Goal: Task Accomplishment & Management: Use online tool/utility

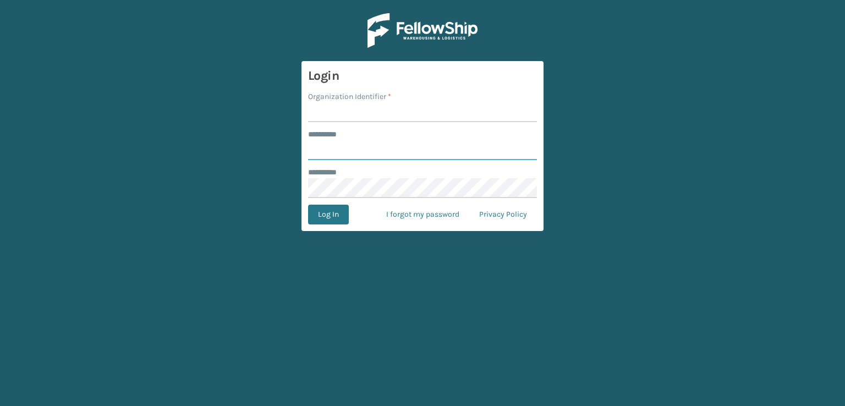
type input "***"
click at [396, 119] on input "Organization Identifier *" at bounding box center [422, 112] width 229 height 20
type input "sleepgeekz warehouse"
click at [331, 223] on button "Log In" at bounding box center [328, 215] width 41 height 20
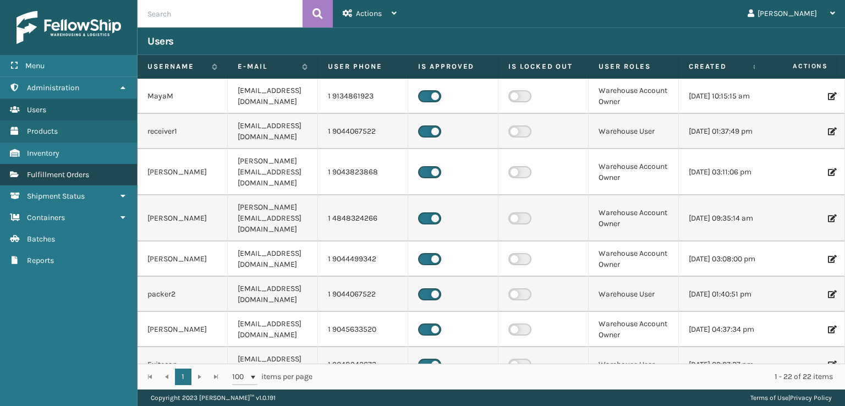
click at [27, 166] on link "Fulfillment Orders" at bounding box center [68, 174] width 137 height 21
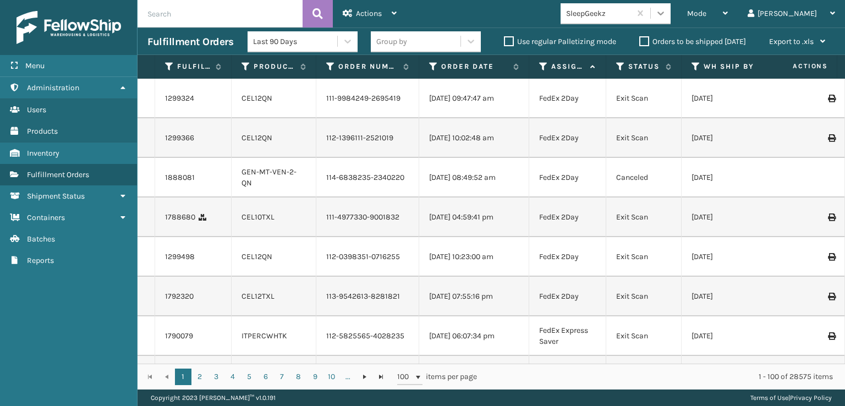
click at [667, 16] on icon at bounding box center [661, 13] width 11 height 11
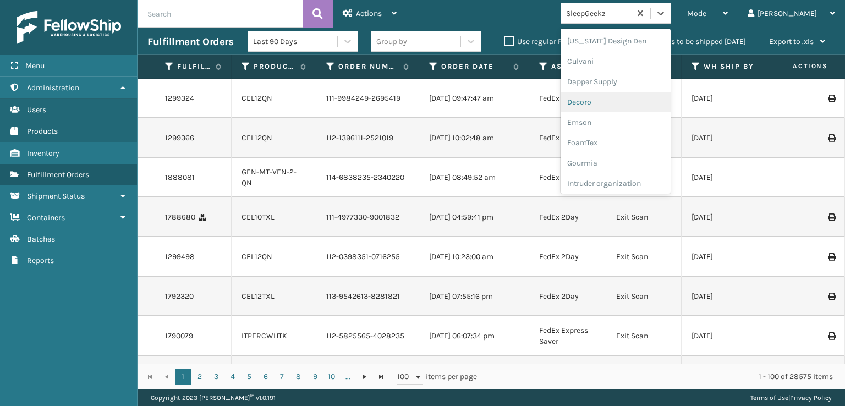
scroll to position [165, 0]
click at [650, 149] on div "FoamTex" at bounding box center [616, 140] width 110 height 20
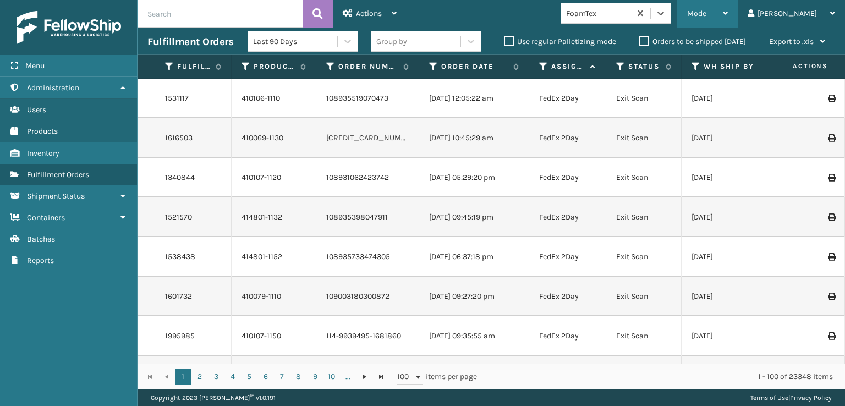
click at [707, 14] on span "Mode" at bounding box center [696, 13] width 19 height 9
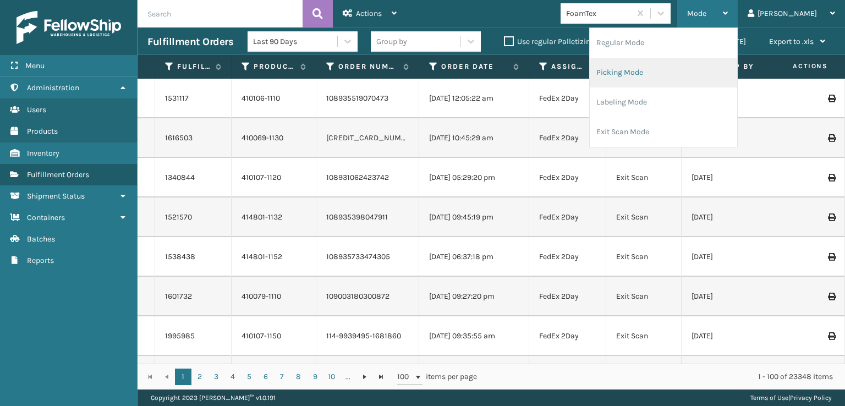
click at [691, 75] on li "Picking Mode" at bounding box center [664, 73] width 148 height 30
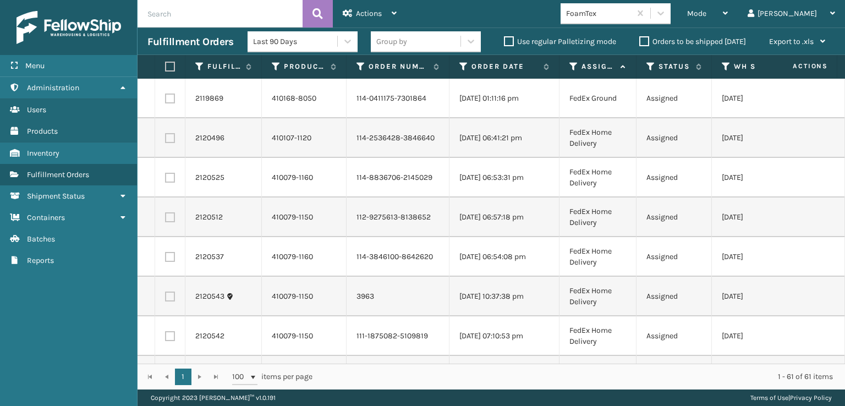
click at [172, 68] on label at bounding box center [168, 67] width 7 height 10
click at [166, 68] on input "checkbox" at bounding box center [165, 66] width 1 height 7
checkbox input "true"
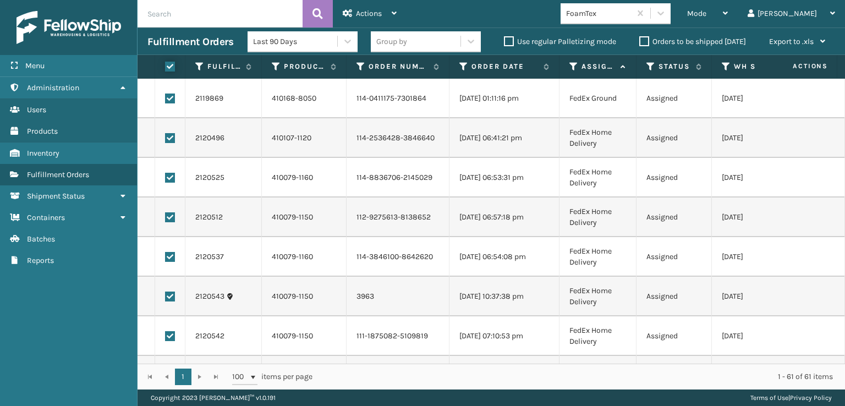
checkbox input "true"
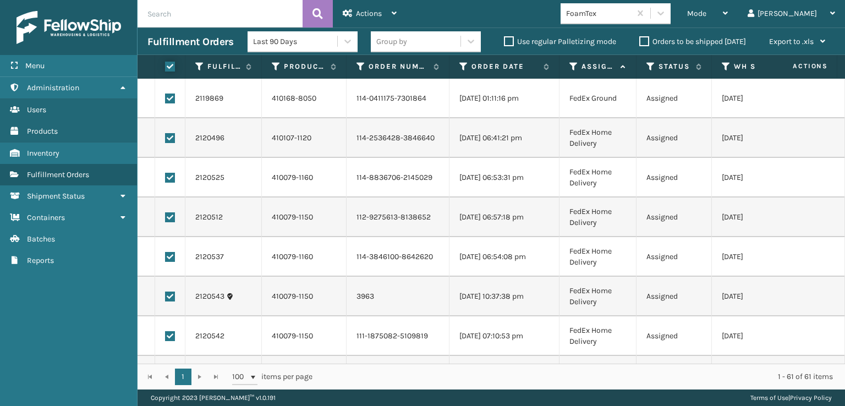
checkbox input "true"
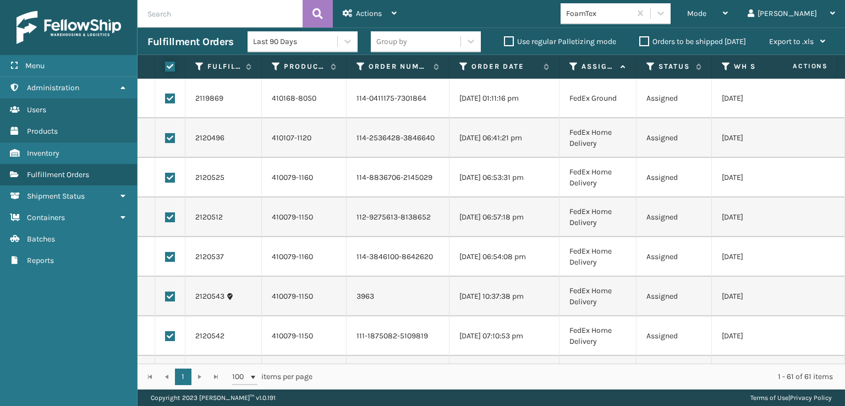
checkbox input "true"
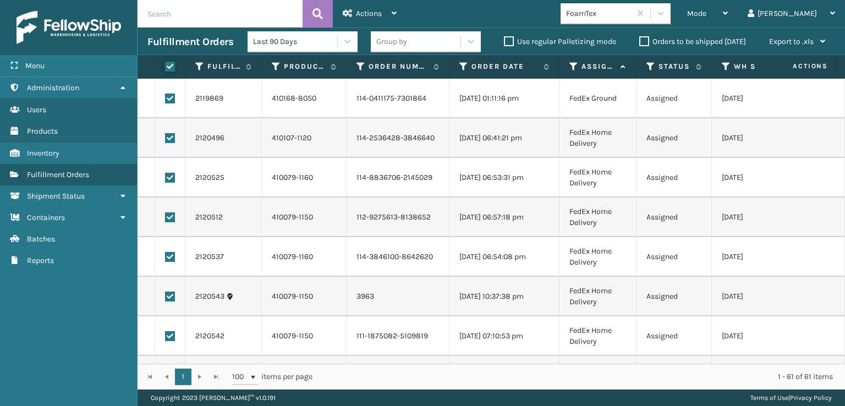
checkbox input "true"
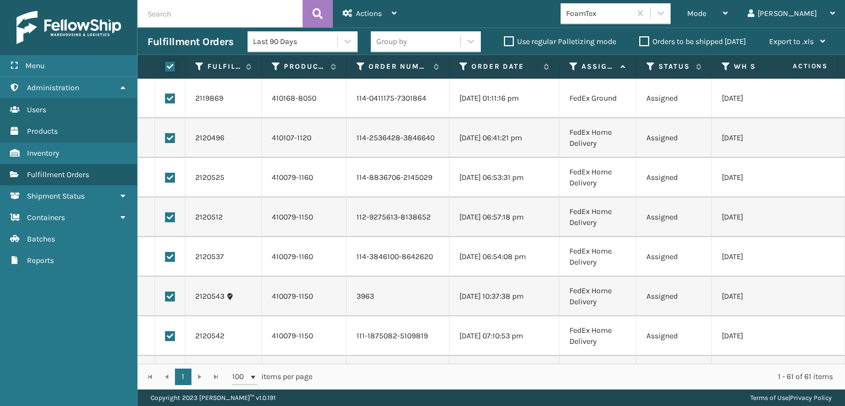
checkbox input "true"
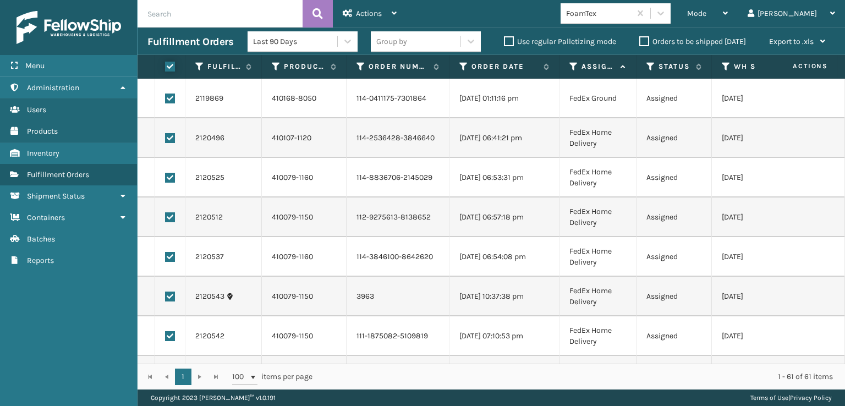
checkbox input "true"
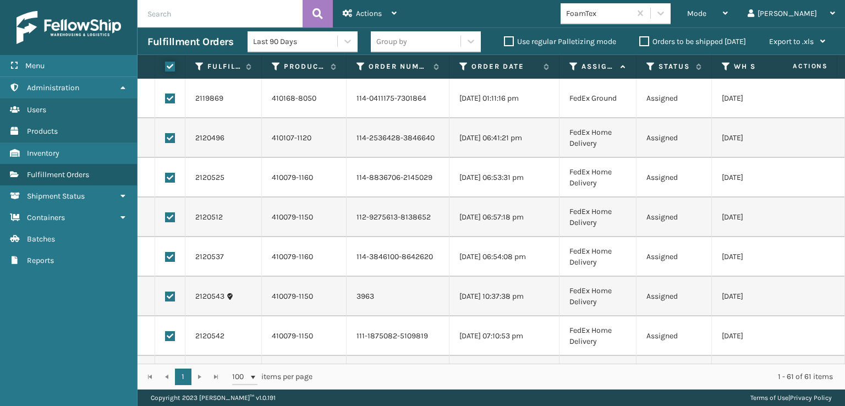
checkbox input "true"
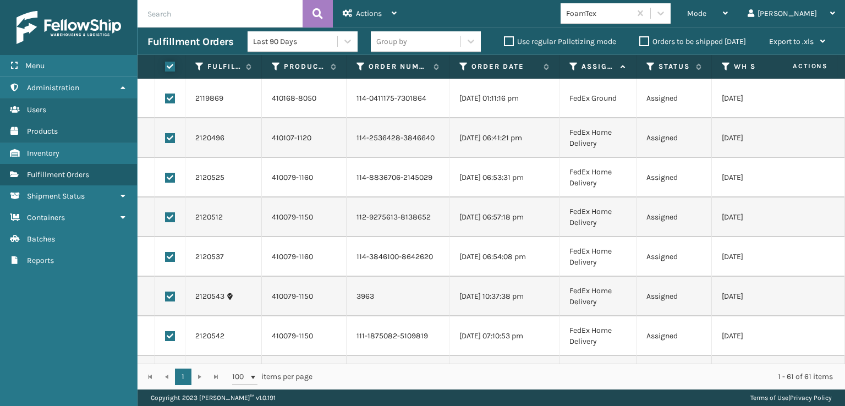
checkbox input "true"
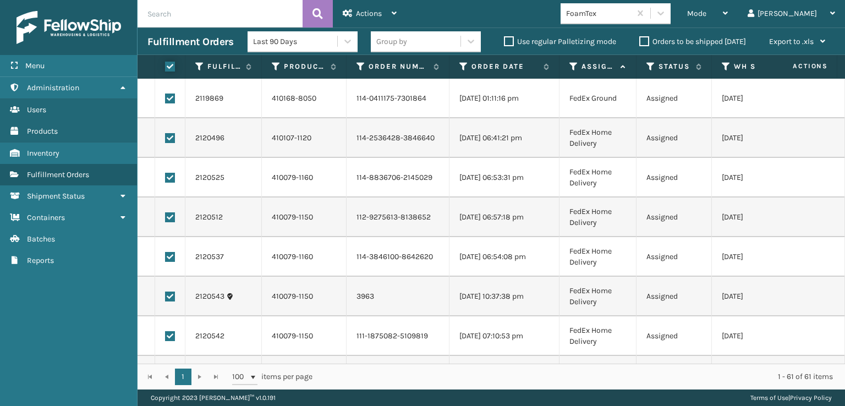
checkbox input "true"
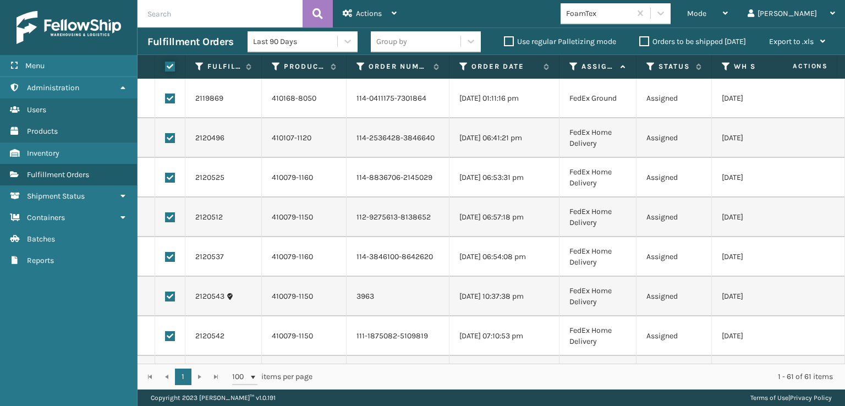
checkbox input "true"
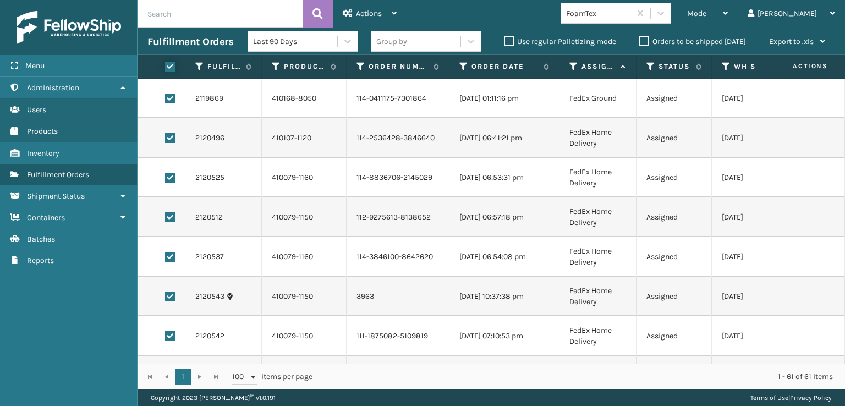
checkbox input "true"
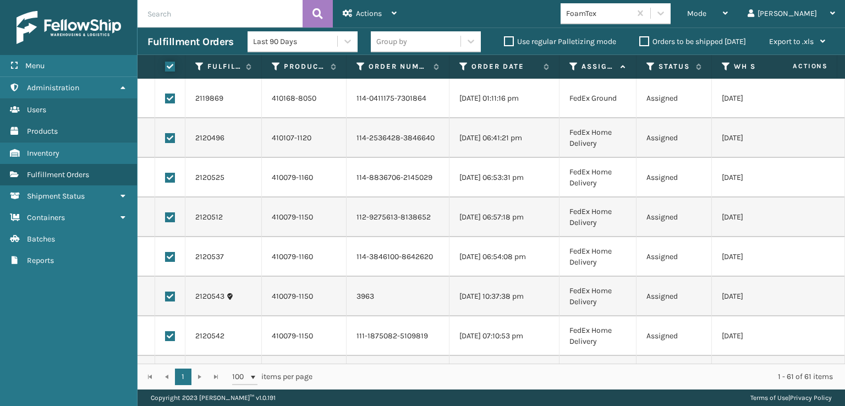
checkbox input "true"
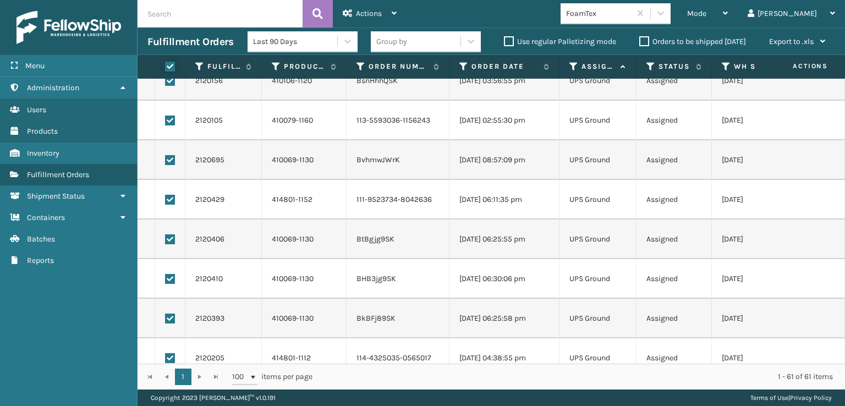
scroll to position [2140, 0]
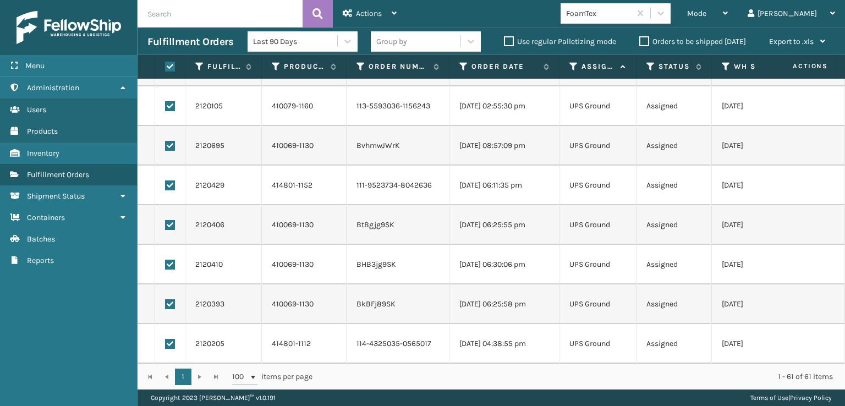
click at [175, 337] on td at bounding box center [170, 344] width 30 height 40
click at [170, 340] on label at bounding box center [170, 344] width 10 height 10
click at [166, 340] on input "checkbox" at bounding box center [165, 342] width 1 height 7
checkbox input "false"
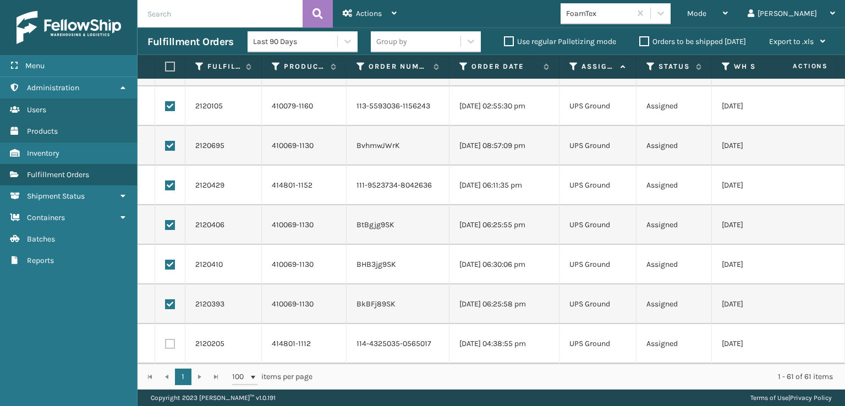
click at [170, 299] on label at bounding box center [170, 304] width 10 height 10
click at [166, 299] on input "checkbox" at bounding box center [165, 302] width 1 height 7
checkbox input "false"
click at [170, 248] on td at bounding box center [170, 265] width 30 height 40
click at [171, 260] on label at bounding box center [170, 265] width 10 height 10
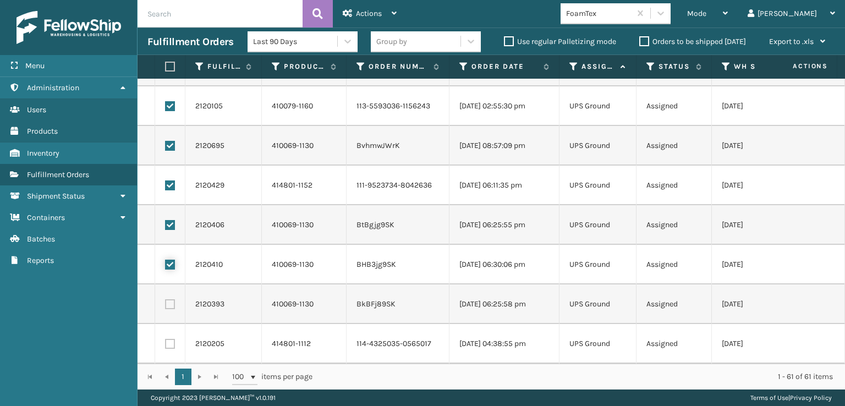
click at [166, 260] on input "checkbox" at bounding box center [165, 263] width 1 height 7
checkbox input "false"
click at [168, 220] on label at bounding box center [170, 225] width 10 height 10
click at [166, 220] on input "checkbox" at bounding box center [165, 223] width 1 height 7
checkbox input "false"
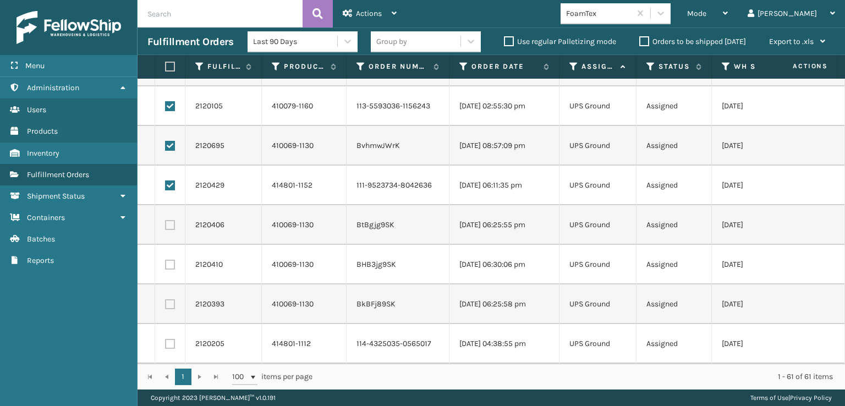
click at [171, 181] on label at bounding box center [170, 186] width 10 height 10
click at [166, 181] on input "checkbox" at bounding box center [165, 184] width 1 height 7
checkbox input "false"
drag, startPoint x: 164, startPoint y: 137, endPoint x: 166, endPoint y: 122, distance: 15.5
click at [164, 139] on td at bounding box center [170, 146] width 30 height 40
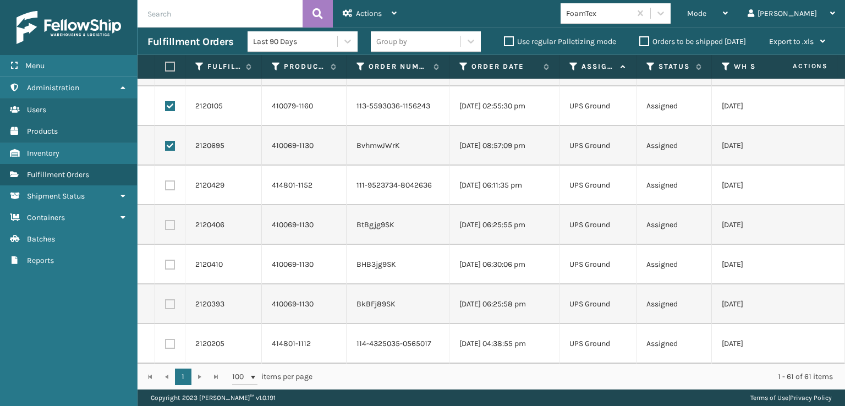
click at [172, 141] on label at bounding box center [170, 146] width 10 height 10
click at [166, 141] on input "checkbox" at bounding box center [165, 144] width 1 height 7
checkbox input "false"
click at [170, 101] on label at bounding box center [170, 106] width 10 height 10
click at [166, 101] on input "checkbox" at bounding box center [165, 104] width 1 height 7
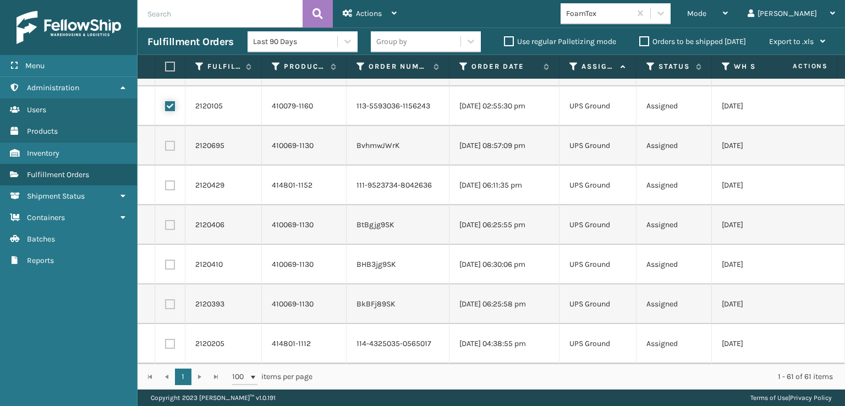
checkbox input "false"
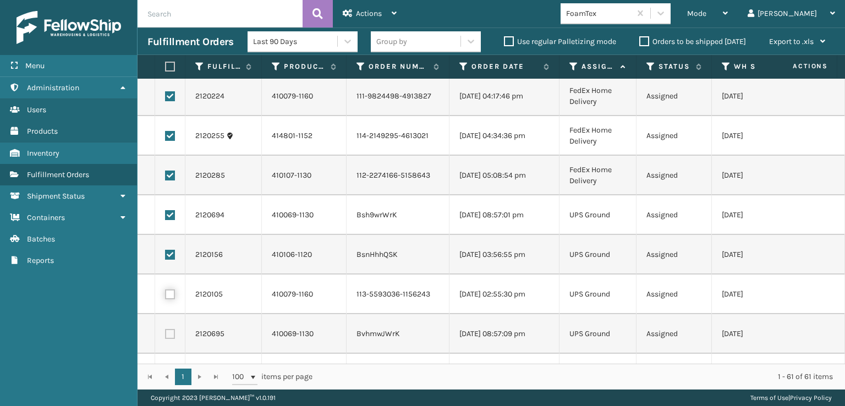
scroll to position [1920, 0]
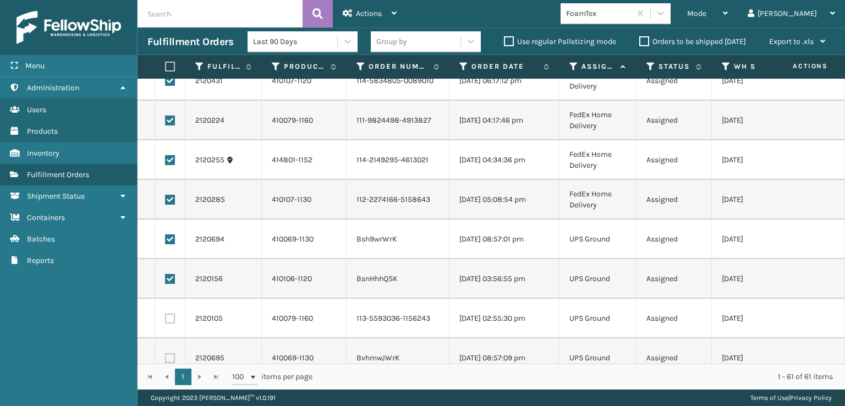
click at [169, 280] on label at bounding box center [170, 279] width 10 height 10
click at [166, 280] on input "checkbox" at bounding box center [165, 277] width 1 height 7
checkbox input "false"
click at [169, 238] on label at bounding box center [170, 239] width 10 height 10
click at [166, 238] on input "checkbox" at bounding box center [165, 237] width 1 height 7
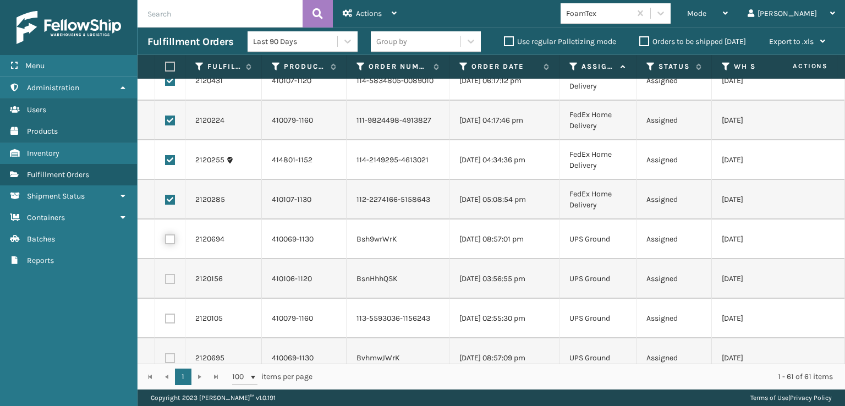
checkbox input "false"
click at [378, 29] on div "Last 90 Days Group by Use regular Palletizing mode Orders to be shipped [DATE] …" at bounding box center [542, 42] width 588 height 28
click at [381, 21] on div "Actions" at bounding box center [370, 14] width 54 height 28
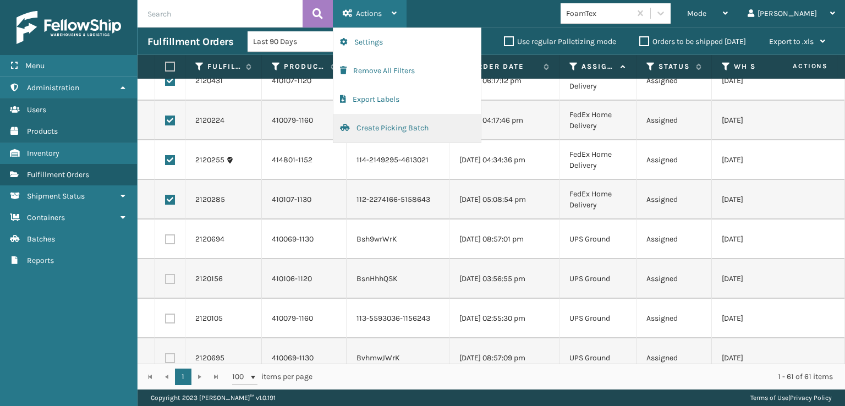
click at [399, 127] on button "Create Picking Batch" at bounding box center [408, 128] width 148 height 29
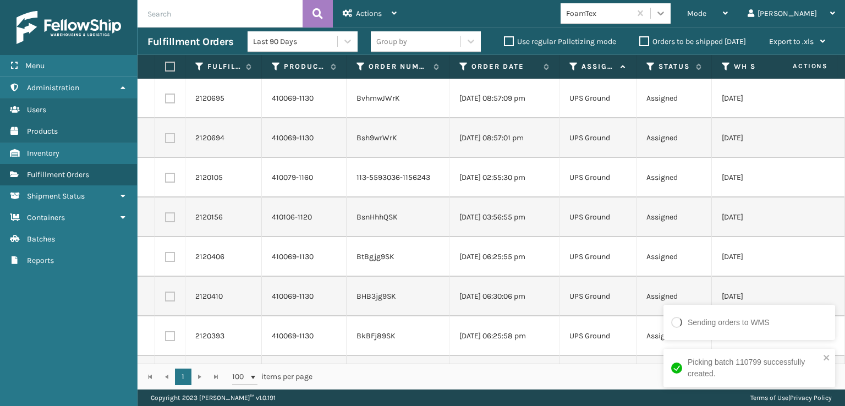
click at [671, 18] on div at bounding box center [661, 13] width 20 height 20
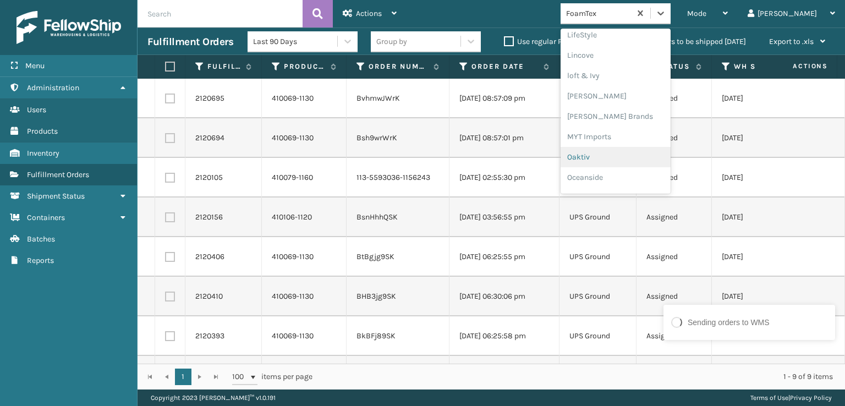
scroll to position [458, 0]
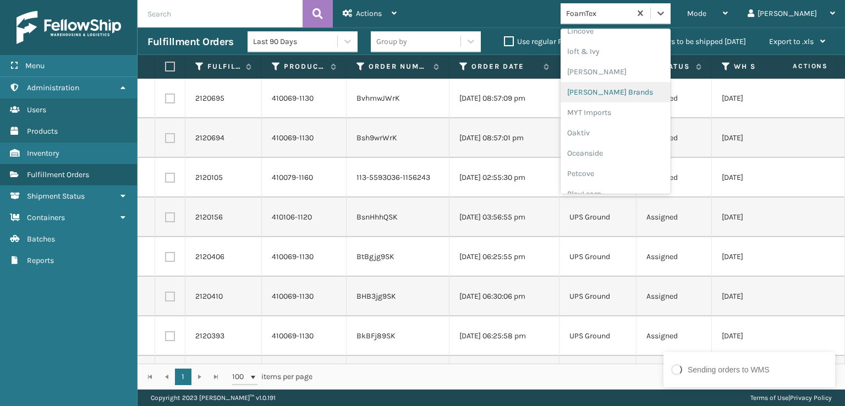
click at [640, 89] on div "[PERSON_NAME] Brands" at bounding box center [616, 92] width 110 height 20
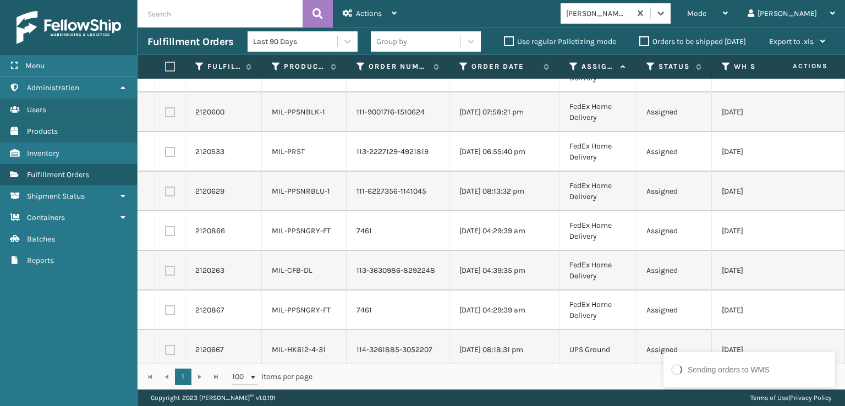
scroll to position [40, 0]
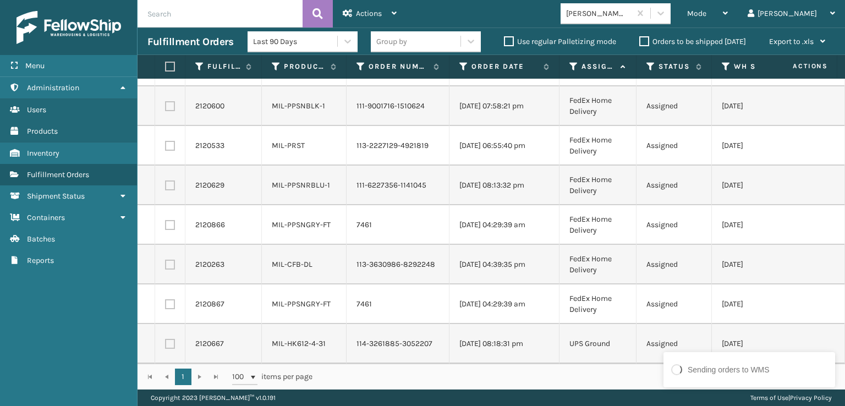
click at [169, 62] on label at bounding box center [168, 67] width 7 height 10
click at [166, 63] on input "checkbox" at bounding box center [165, 66] width 1 height 7
checkbox input "true"
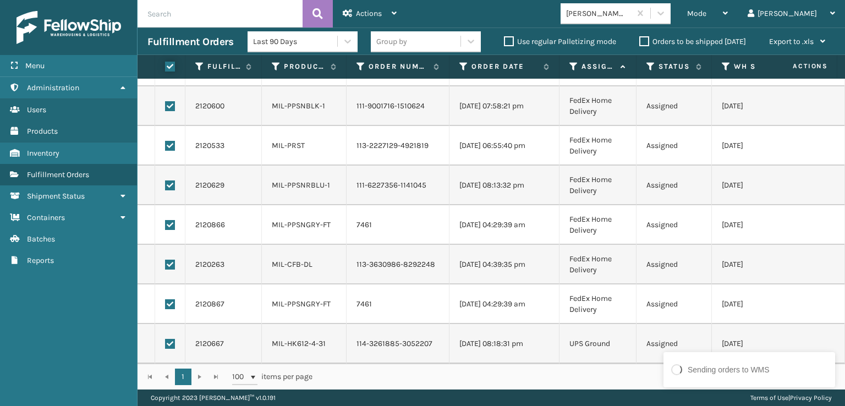
checkbox input "true"
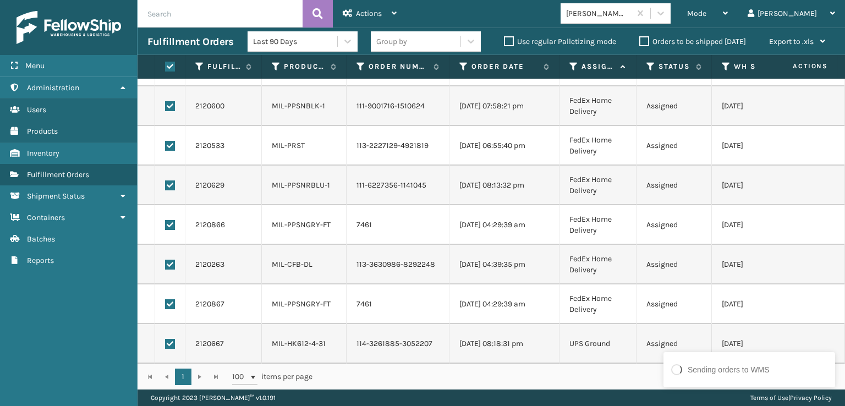
click at [173, 339] on label at bounding box center [170, 344] width 10 height 10
click at [166, 339] on input "checkbox" at bounding box center [165, 342] width 1 height 7
checkbox input "false"
click at [368, 27] on div "Actions" at bounding box center [370, 14] width 54 height 28
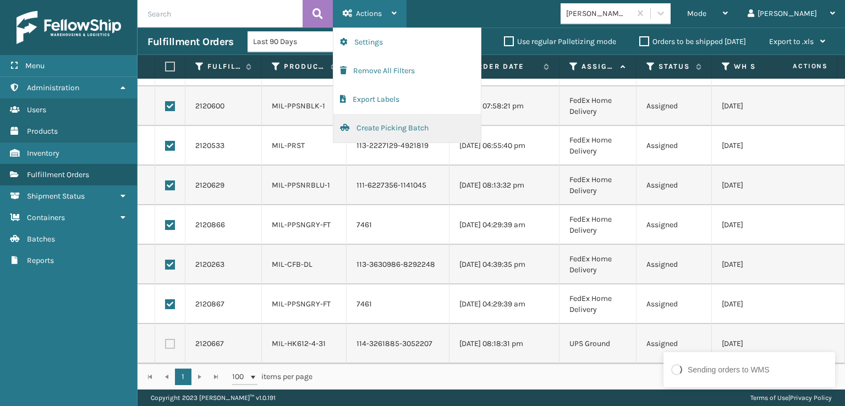
click at [386, 128] on button "Create Picking Batch" at bounding box center [408, 128] width 148 height 29
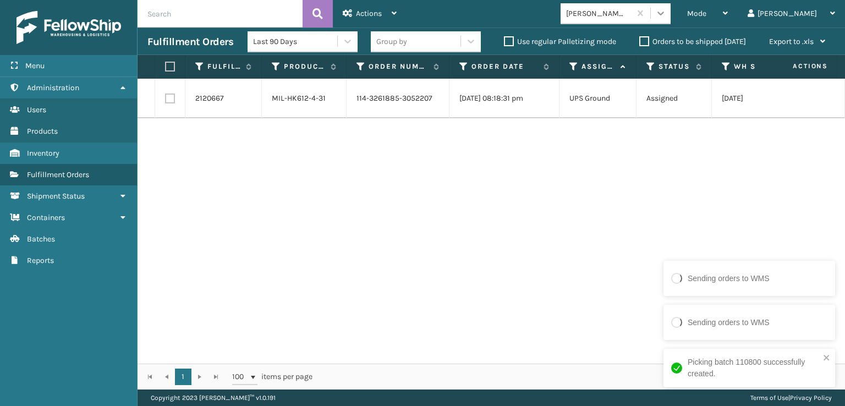
click at [671, 20] on div at bounding box center [661, 13] width 20 height 20
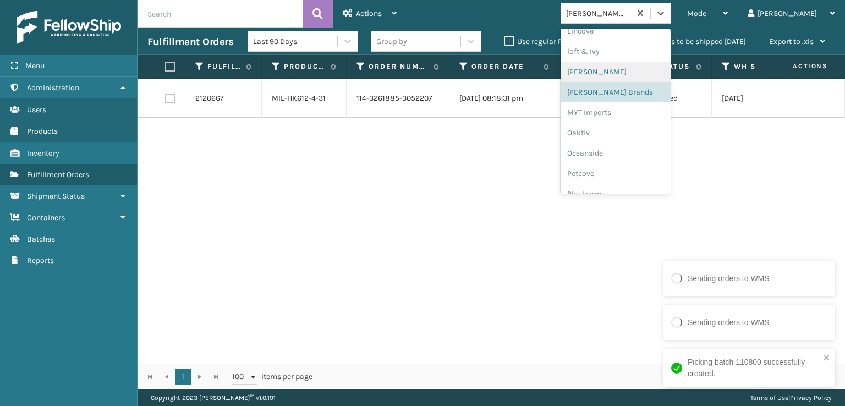
scroll to position [513, 0]
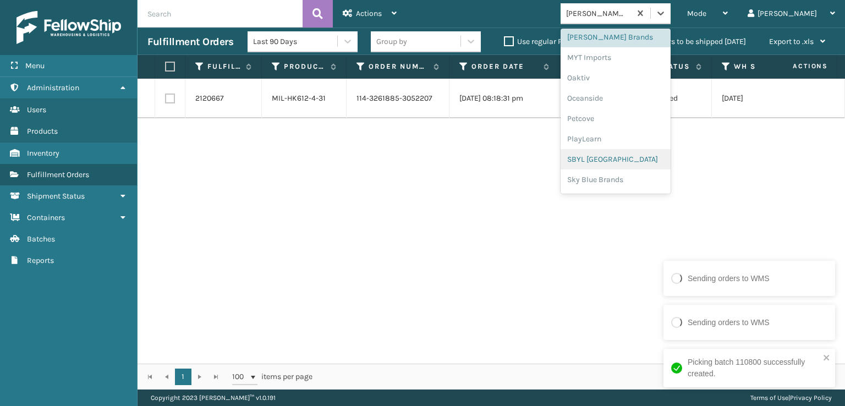
click at [651, 159] on div "SBYL [GEOGRAPHIC_DATA]" at bounding box center [616, 159] width 110 height 20
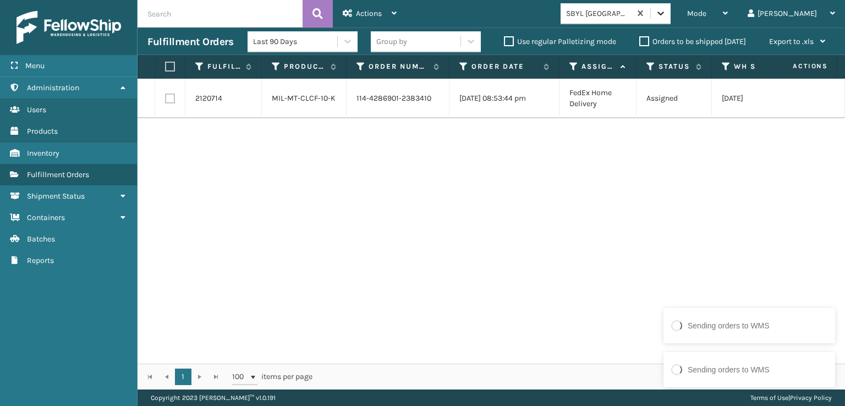
click at [667, 18] on icon at bounding box center [661, 13] width 11 height 11
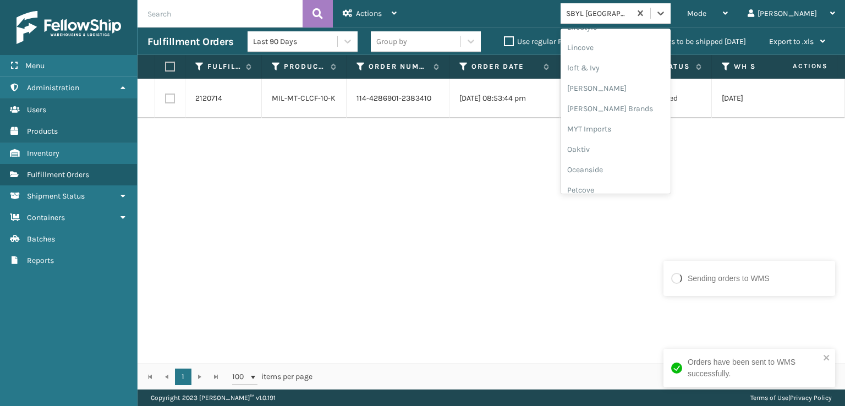
scroll to position [552, 0]
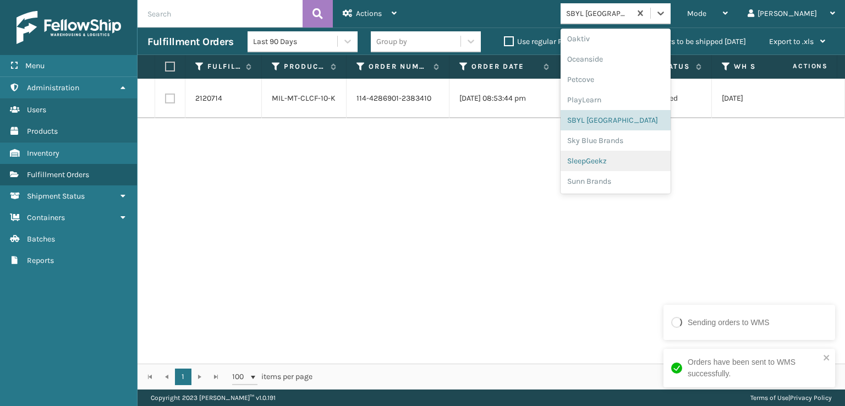
click at [658, 161] on div "SleepGeekz" at bounding box center [616, 161] width 110 height 20
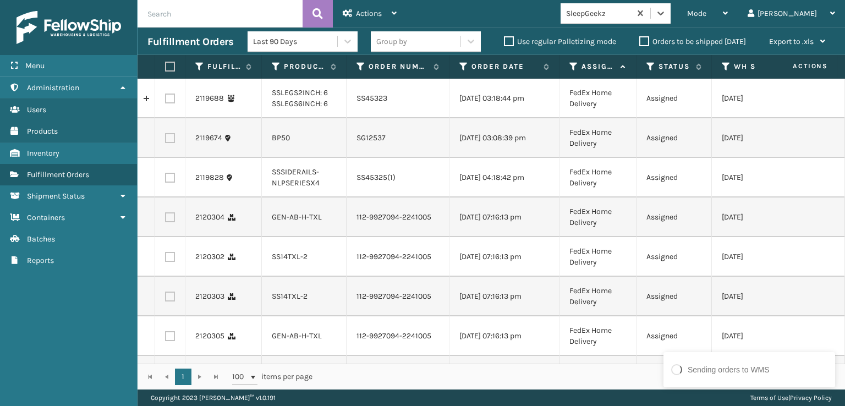
click at [165, 220] on label at bounding box center [170, 217] width 10 height 10
click at [165, 220] on input "checkbox" at bounding box center [165, 215] width 1 height 7
checkbox input "true"
click at [166, 262] on label at bounding box center [170, 257] width 10 height 10
click at [166, 259] on input "checkbox" at bounding box center [165, 255] width 1 height 7
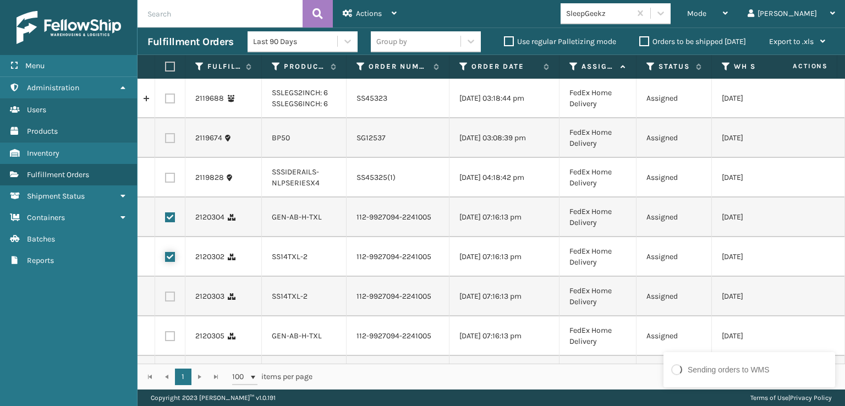
checkbox input "true"
click at [167, 302] on label at bounding box center [170, 297] width 10 height 10
click at [166, 299] on input "checkbox" at bounding box center [165, 295] width 1 height 7
checkbox input "true"
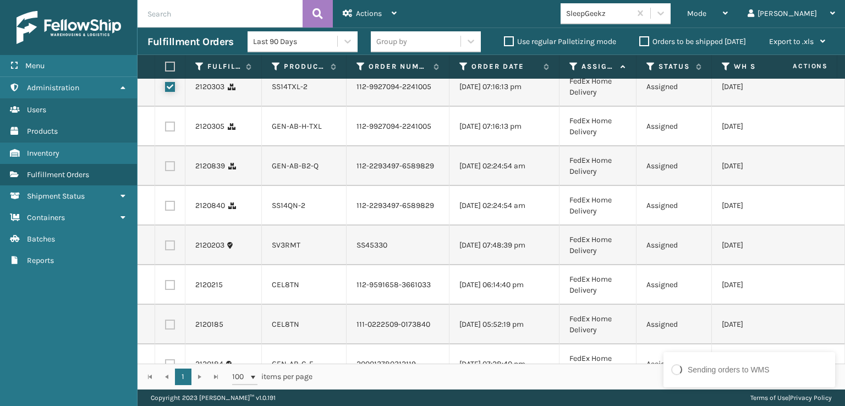
scroll to position [220, 0]
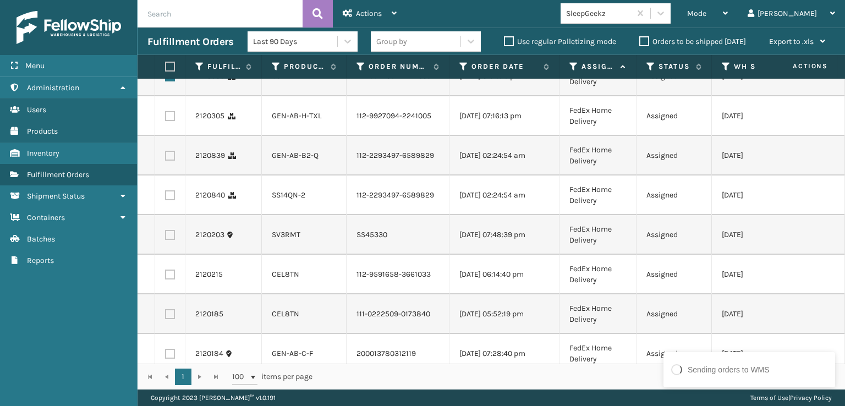
click at [167, 121] on label at bounding box center [170, 116] width 10 height 10
click at [166, 118] on input "checkbox" at bounding box center [165, 114] width 1 height 7
checkbox input "true"
click at [173, 161] on label at bounding box center [170, 156] width 10 height 10
click at [166, 158] on input "checkbox" at bounding box center [165, 154] width 1 height 7
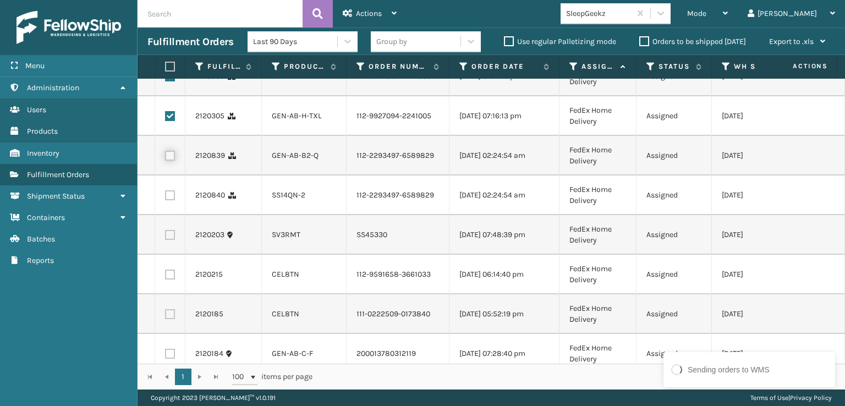
checkbox input "true"
click at [172, 200] on label at bounding box center [170, 195] width 10 height 10
click at [166, 198] on input "checkbox" at bounding box center [165, 193] width 1 height 7
checkbox input "true"
click at [168, 280] on label at bounding box center [170, 275] width 10 height 10
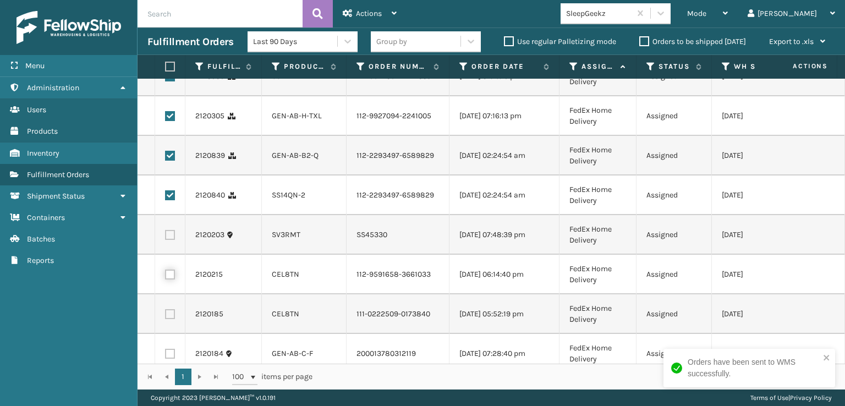
click at [166, 277] on input "checkbox" at bounding box center [165, 273] width 1 height 7
checkbox input "true"
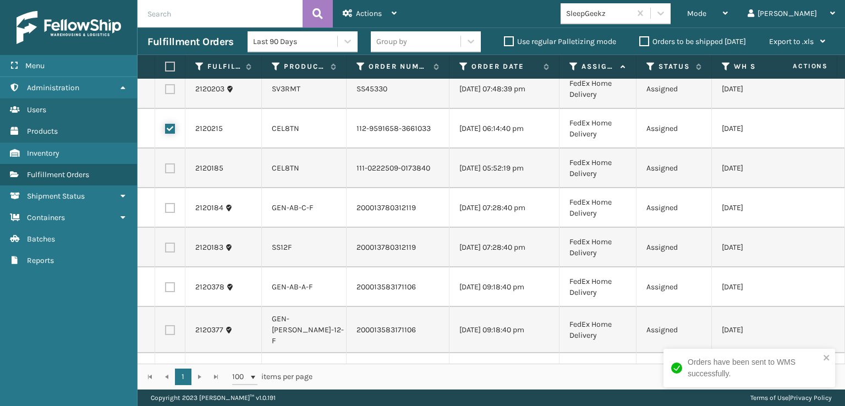
scroll to position [385, 0]
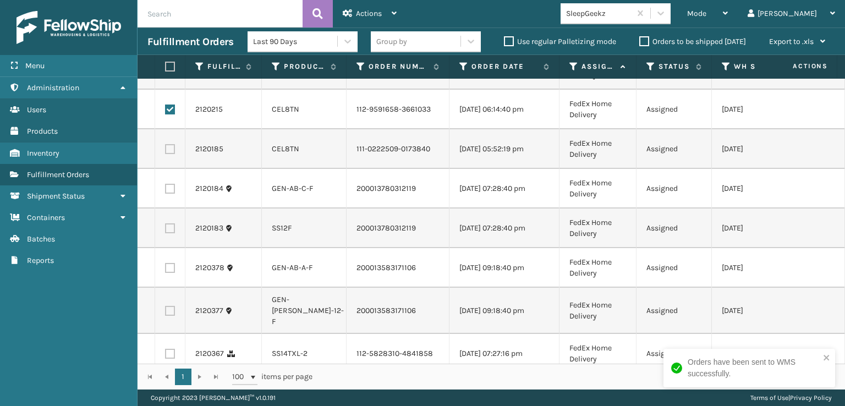
click at [172, 154] on label at bounding box center [170, 149] width 10 height 10
click at [166, 151] on input "checkbox" at bounding box center [165, 147] width 1 height 7
checkbox input "true"
click at [167, 194] on label at bounding box center [170, 189] width 10 height 10
click at [166, 191] on input "checkbox" at bounding box center [165, 187] width 1 height 7
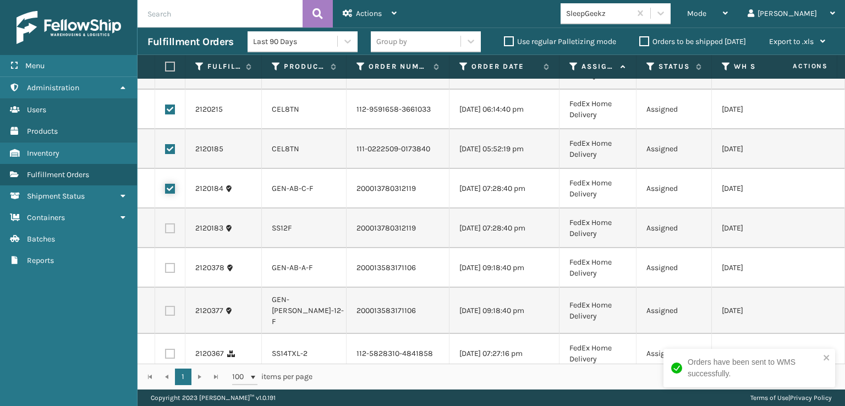
checkbox input "true"
click at [171, 248] on td at bounding box center [170, 229] width 30 height 40
click at [171, 233] on label at bounding box center [170, 228] width 10 height 10
click at [166, 231] on input "checkbox" at bounding box center [165, 226] width 1 height 7
checkbox input "true"
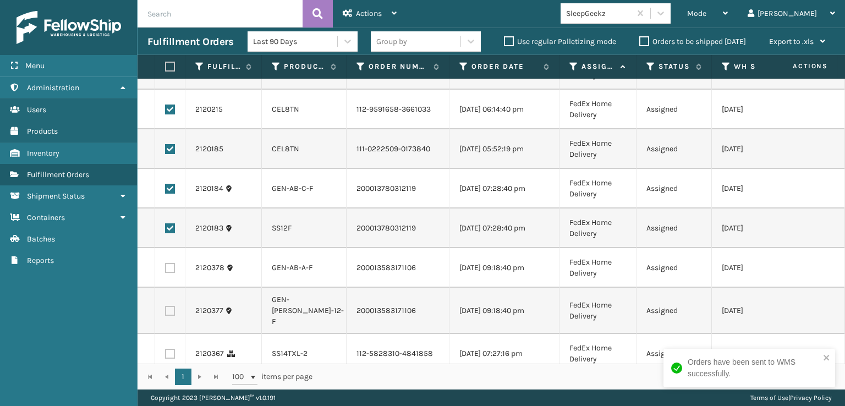
click at [168, 273] on label at bounding box center [170, 268] width 10 height 10
click at [166, 270] on input "checkbox" at bounding box center [165, 266] width 1 height 7
checkbox input "true"
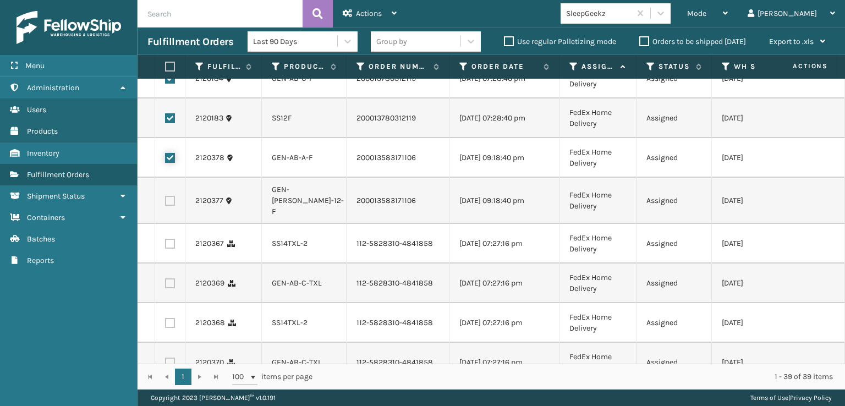
scroll to position [550, 0]
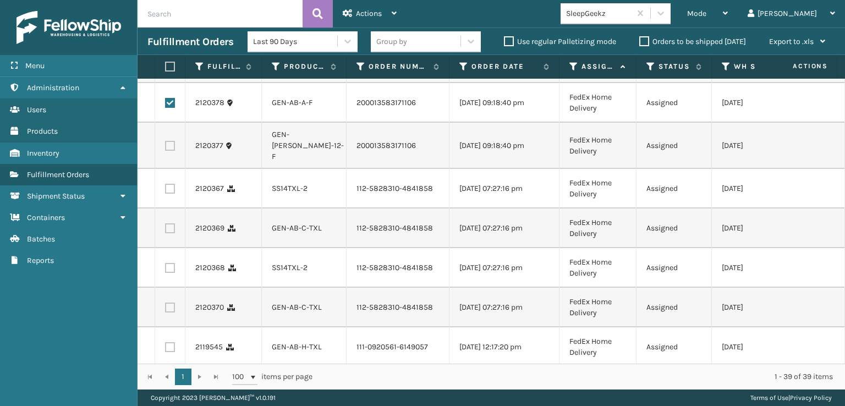
click at [168, 151] on label at bounding box center [170, 146] width 10 height 10
click at [166, 148] on input "checkbox" at bounding box center [165, 144] width 1 height 7
checkbox input "true"
click at [172, 194] on label at bounding box center [170, 189] width 10 height 10
click at [166, 191] on input "checkbox" at bounding box center [165, 187] width 1 height 7
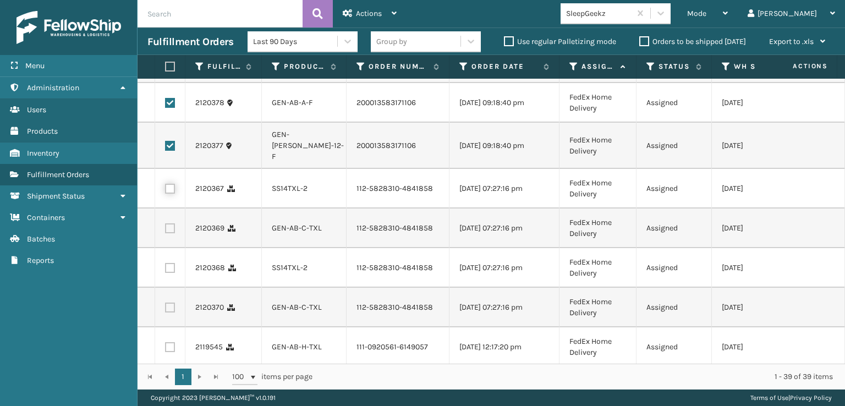
checkbox input "true"
click at [172, 233] on label at bounding box center [170, 228] width 10 height 10
click at [166, 231] on input "checkbox" at bounding box center [165, 226] width 1 height 7
checkbox input "true"
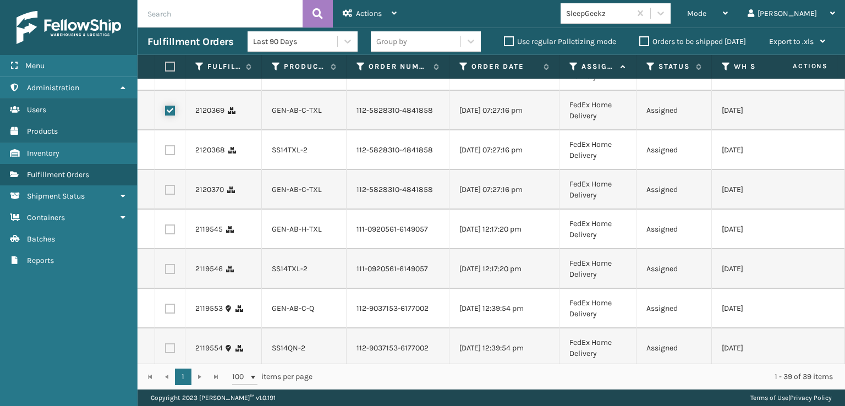
scroll to position [716, 0]
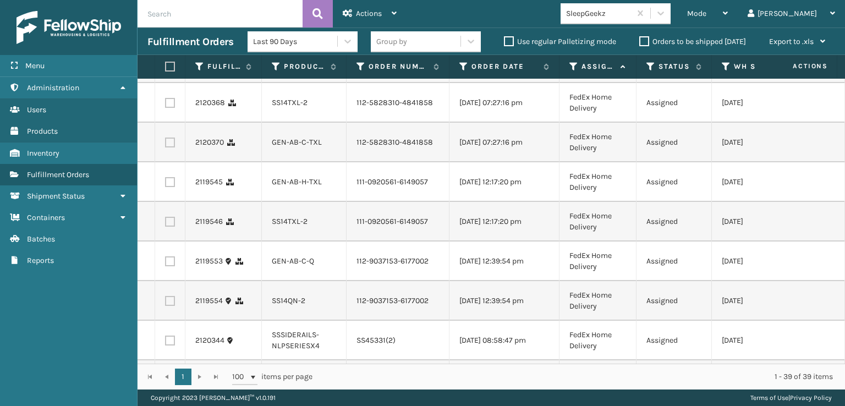
click at [167, 108] on label at bounding box center [170, 103] width 10 height 10
click at [166, 105] on input "checkbox" at bounding box center [165, 101] width 1 height 7
checkbox input "true"
click at [168, 148] on label at bounding box center [170, 143] width 10 height 10
click at [166, 145] on input "checkbox" at bounding box center [165, 141] width 1 height 7
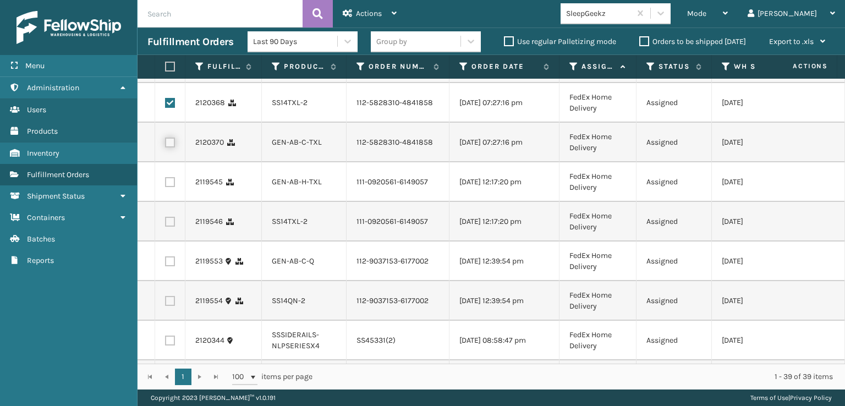
checkbox input "true"
click at [168, 187] on label at bounding box center [170, 182] width 10 height 10
click at [166, 184] on input "checkbox" at bounding box center [165, 180] width 1 height 7
checkbox input "true"
click at [165, 242] on td at bounding box center [170, 222] width 30 height 40
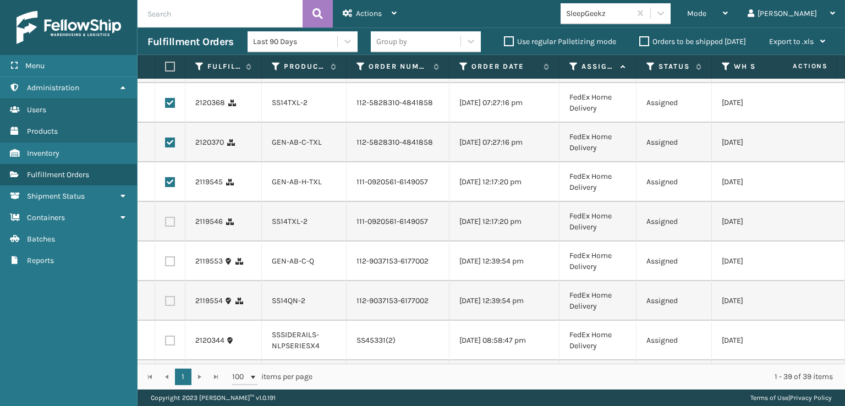
click at [166, 227] on label at bounding box center [170, 222] width 10 height 10
click at [166, 224] on input "checkbox" at bounding box center [165, 220] width 1 height 7
checkbox input "true"
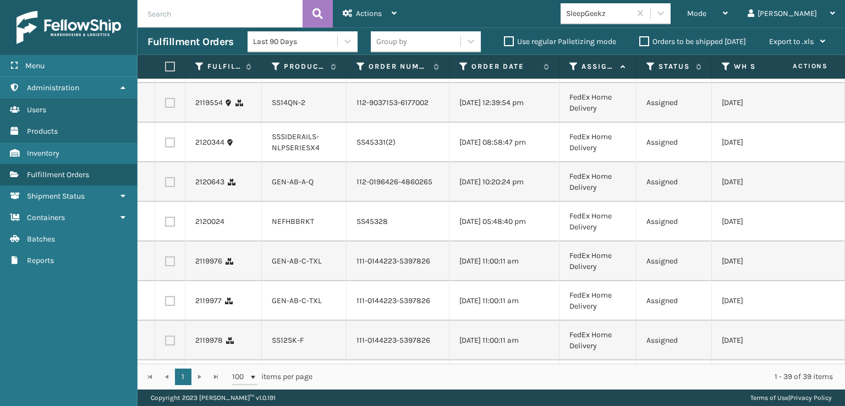
scroll to position [936, 0]
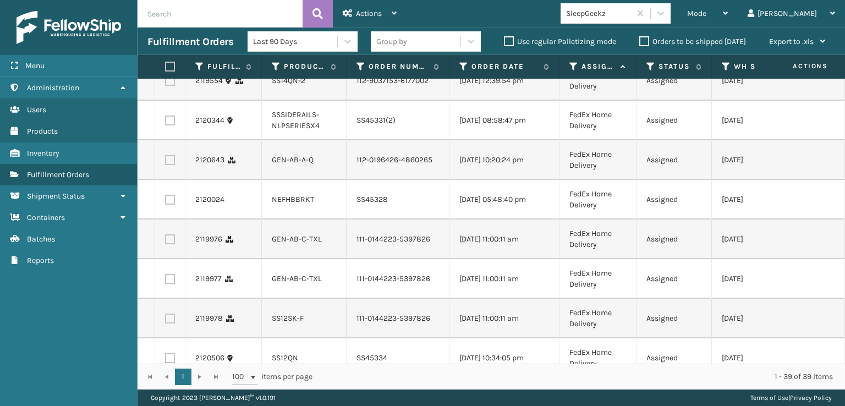
click at [167, 46] on label at bounding box center [170, 41] width 10 height 10
click at [166, 43] on input "checkbox" at bounding box center [165, 39] width 1 height 7
checkbox input "true"
click at [173, 86] on label at bounding box center [170, 81] width 10 height 10
click at [166, 83] on input "checkbox" at bounding box center [165, 79] width 1 height 7
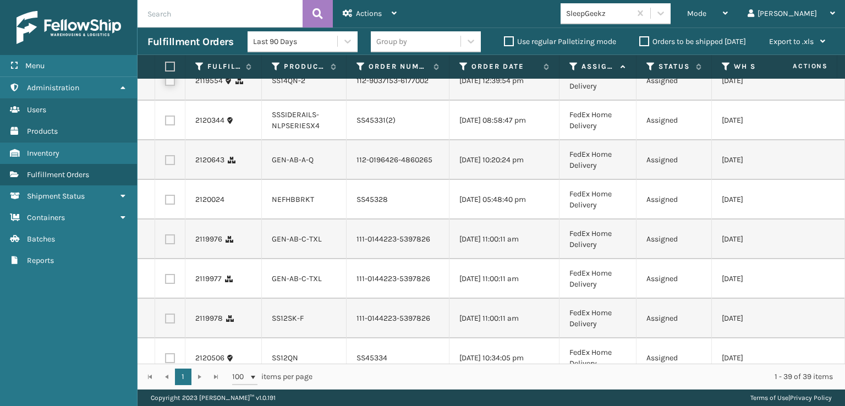
checkbox input "true"
click at [171, 165] on label at bounding box center [170, 160] width 10 height 10
click at [166, 162] on input "checkbox" at bounding box center [165, 158] width 1 height 7
checkbox input "true"
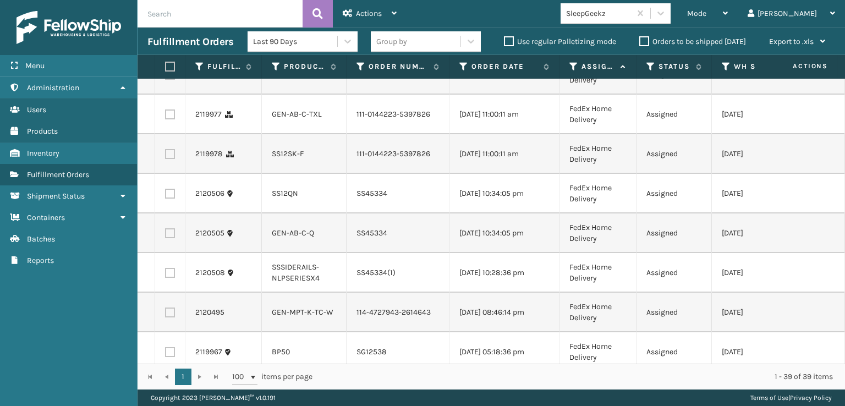
scroll to position [1101, 0]
click at [171, 79] on label at bounding box center [170, 74] width 10 height 10
click at [166, 77] on input "checkbox" at bounding box center [165, 72] width 1 height 7
checkbox input "true"
click at [171, 119] on label at bounding box center [170, 114] width 10 height 10
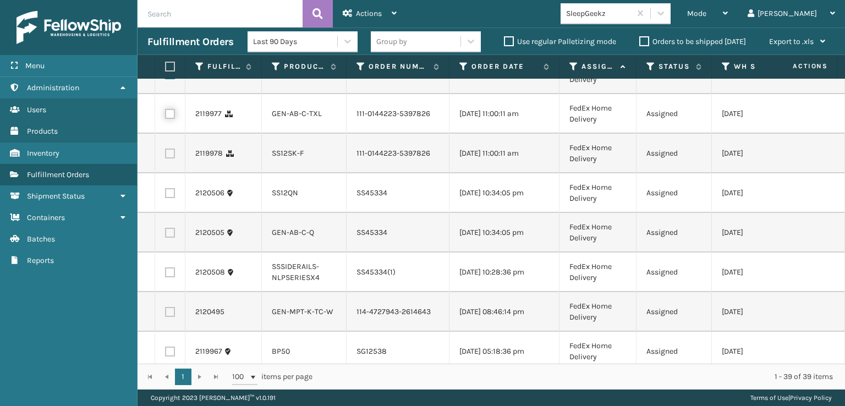
click at [166, 116] on input "checkbox" at bounding box center [165, 112] width 1 height 7
checkbox input "true"
click at [171, 173] on td at bounding box center [170, 154] width 30 height 40
click at [172, 173] on td at bounding box center [170, 154] width 30 height 40
click at [174, 159] on label at bounding box center [170, 154] width 10 height 10
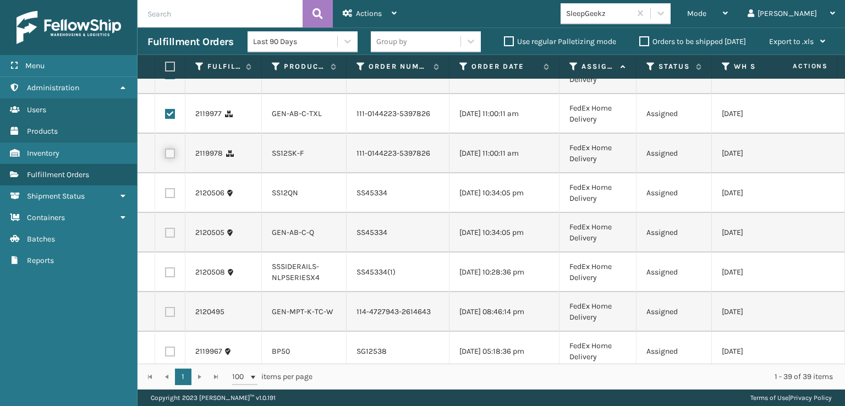
click at [166, 156] on input "checkbox" at bounding box center [165, 152] width 1 height 7
checkbox input "true"
click at [169, 198] on label at bounding box center [170, 193] width 10 height 10
click at [166, 195] on input "checkbox" at bounding box center [165, 191] width 1 height 7
checkbox input "true"
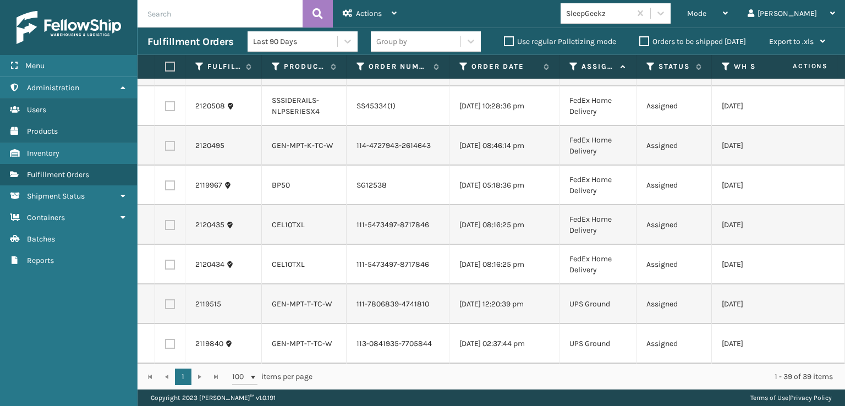
scroll to position [1321, 0]
click at [165, 72] on label at bounding box center [170, 67] width 10 height 10
click at [165, 69] on input "checkbox" at bounding box center [165, 65] width 1 height 7
checkbox input "true"
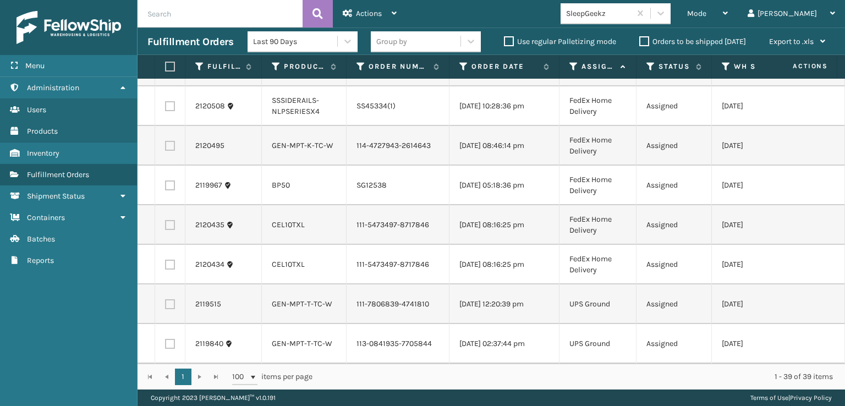
click at [167, 230] on label at bounding box center [170, 225] width 10 height 10
click at [166, 227] on input "checkbox" at bounding box center [165, 223] width 1 height 7
checkbox input "true"
click at [172, 270] on label at bounding box center [170, 265] width 10 height 10
click at [166, 267] on input "checkbox" at bounding box center [165, 263] width 1 height 7
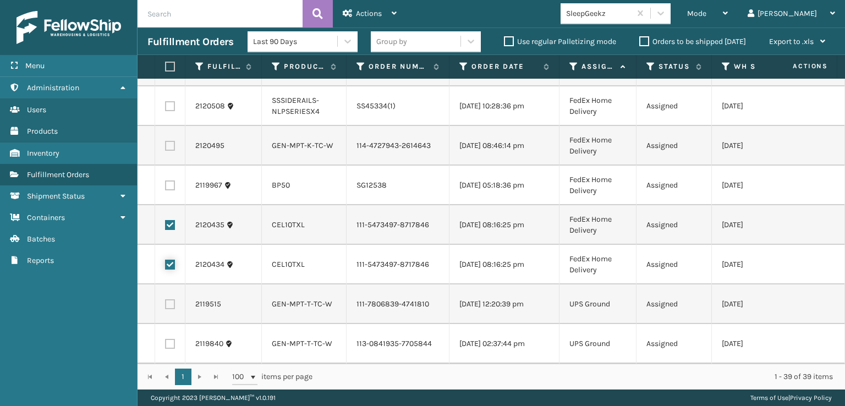
checkbox input "true"
drag, startPoint x: 381, startPoint y: 14, endPoint x: 374, endPoint y: 21, distance: 9.7
click at [381, 14] on span "Actions" at bounding box center [369, 13] width 26 height 9
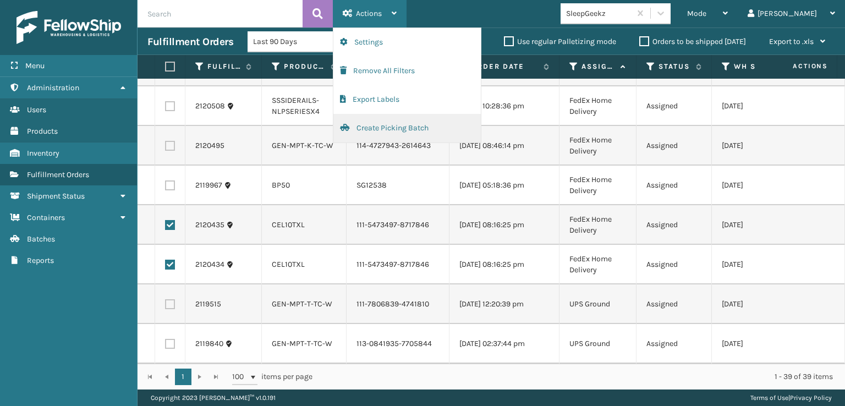
click at [372, 124] on button "Create Picking Batch" at bounding box center [408, 128] width 148 height 29
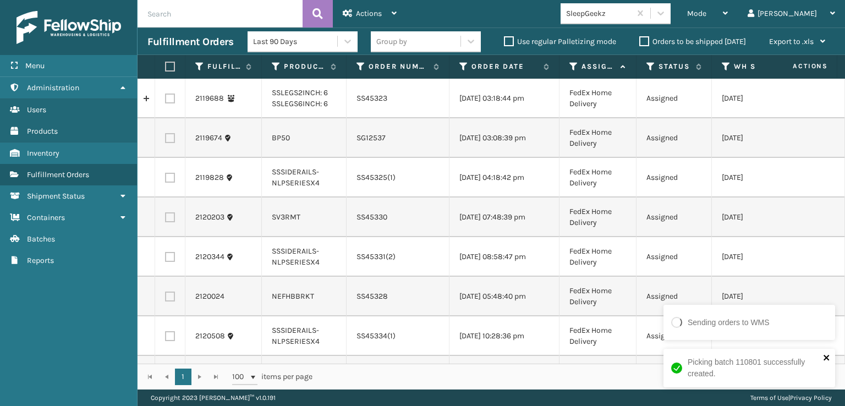
click at [825, 355] on icon "close" at bounding box center [827, 358] width 6 height 6
